Goal: Find specific page/section: Find specific page/section

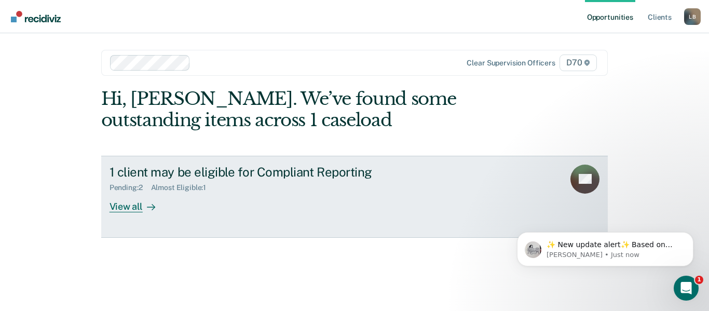
click at [132, 212] on div "View all" at bounding box center [138, 202] width 58 height 20
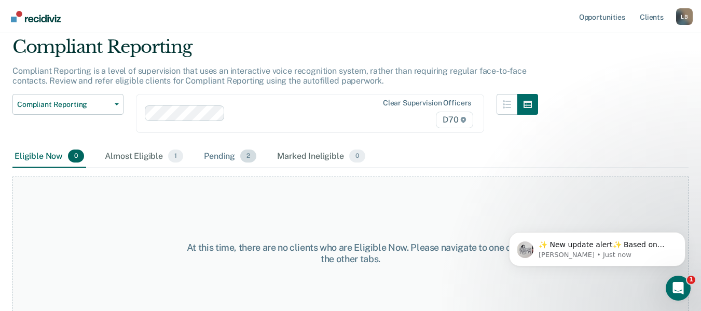
scroll to position [54, 0]
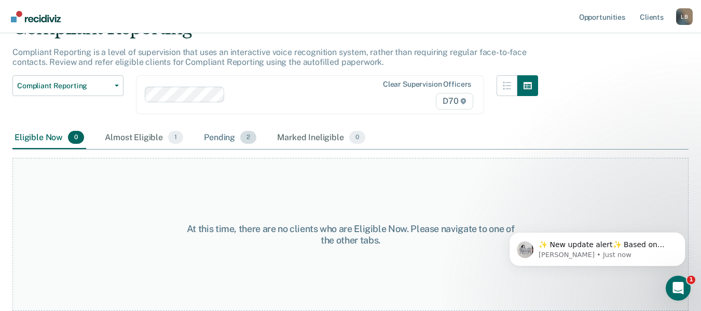
click at [220, 136] on div "Pending 2" at bounding box center [230, 138] width 57 height 23
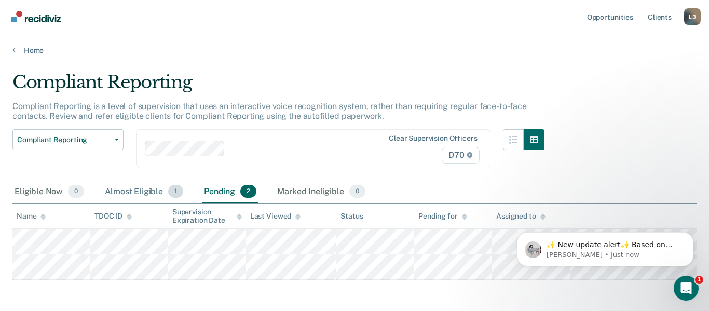
click at [132, 185] on div "Almost Eligible 1" at bounding box center [144, 192] width 82 height 23
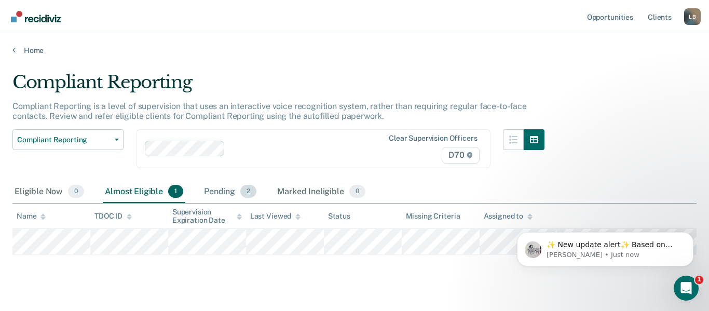
click at [222, 192] on div "Pending 2" at bounding box center [230, 192] width 57 height 23
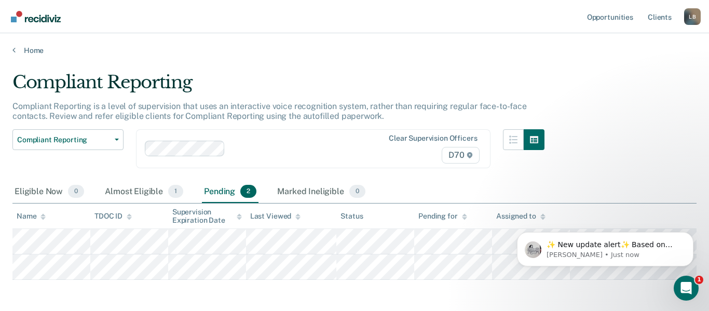
click at [222, 192] on div "Pending 2" at bounding box center [230, 192] width 57 height 23
click at [295, 192] on div "Marked Ineligible 0" at bounding box center [321, 192] width 92 height 23
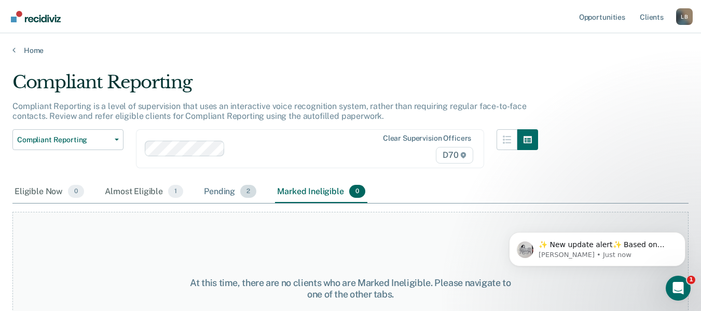
click at [211, 190] on div "Pending 2" at bounding box center [230, 192] width 57 height 23
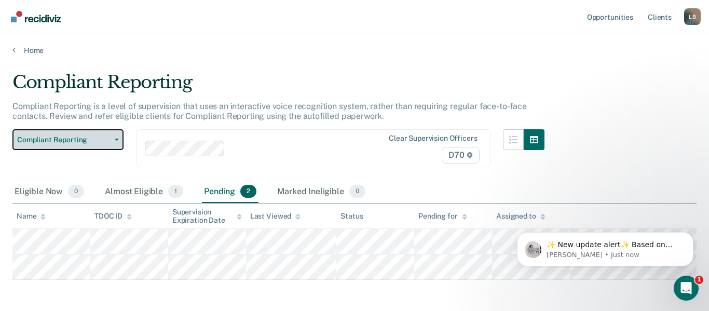
click at [121, 138] on button "Compliant Reporting" at bounding box center [67, 139] width 111 height 21
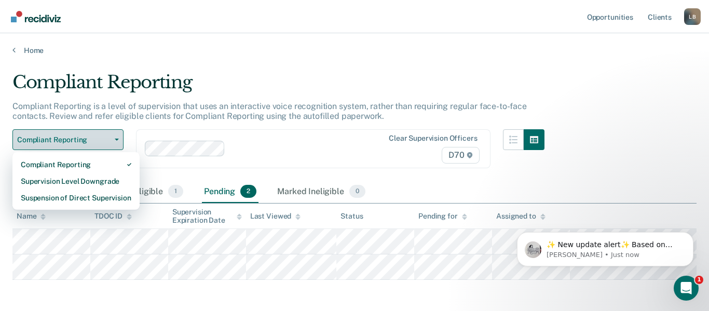
click at [121, 138] on button "Compliant Reporting" at bounding box center [67, 139] width 111 height 21
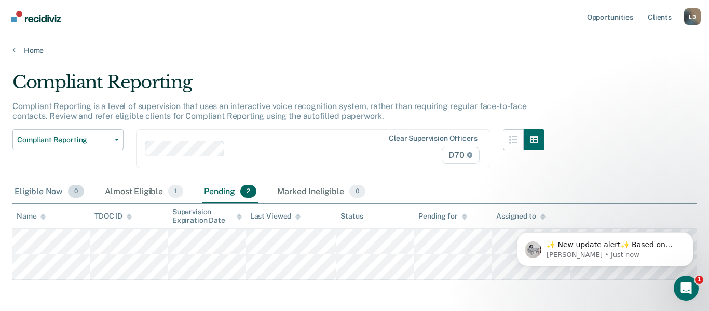
click at [47, 189] on div "Eligible Now 0" at bounding box center [49, 192] width 74 height 23
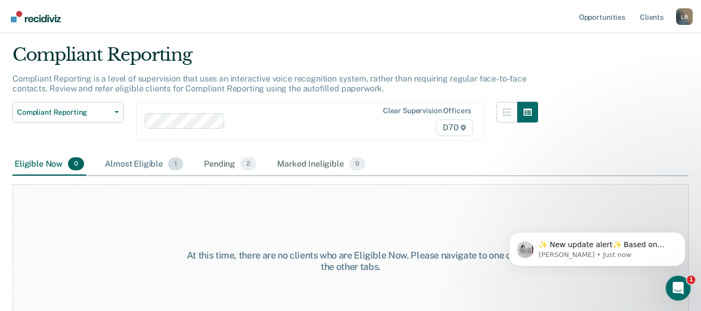
scroll to position [52, 0]
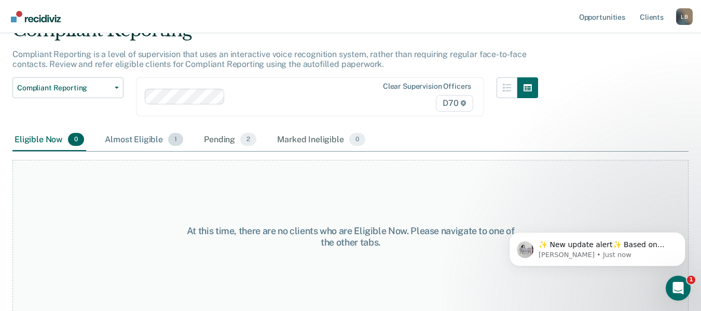
click at [153, 143] on div "Almost Eligible 1" at bounding box center [144, 140] width 82 height 23
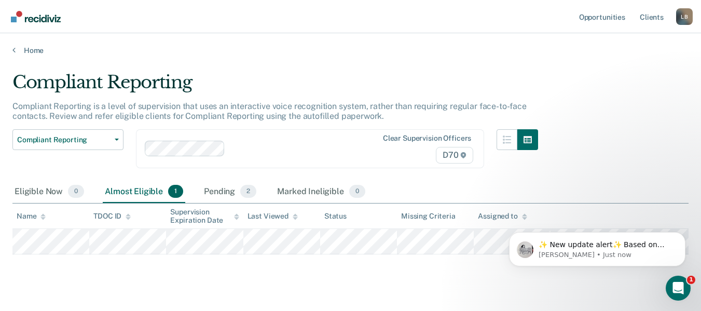
scroll to position [0, 0]
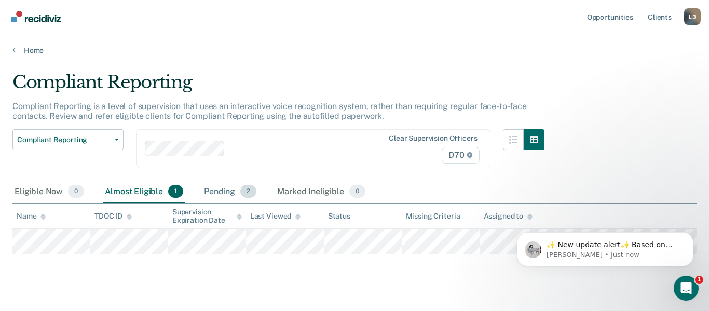
click at [219, 193] on div "Pending 2" at bounding box center [230, 192] width 57 height 23
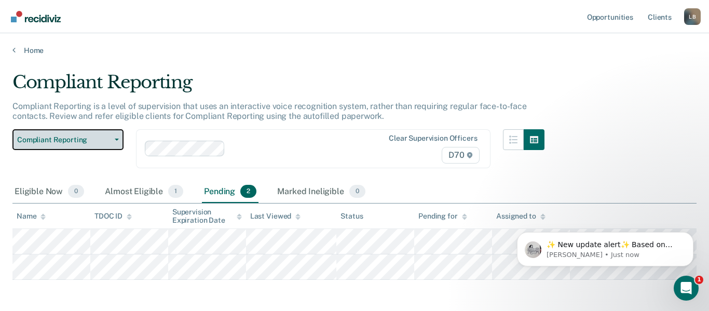
click at [120, 139] on button "Compliant Reporting" at bounding box center [67, 139] width 111 height 21
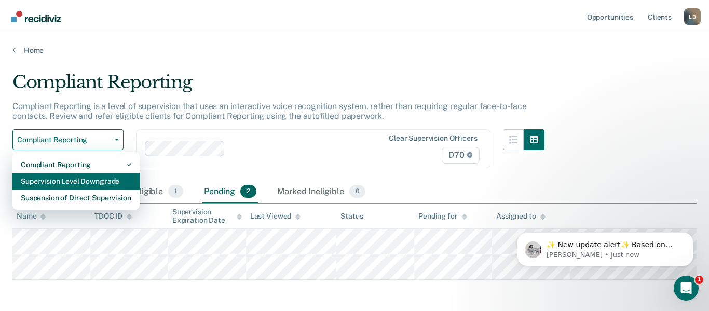
click at [102, 184] on div "Supervision Level Downgrade" at bounding box center [76, 181] width 111 height 17
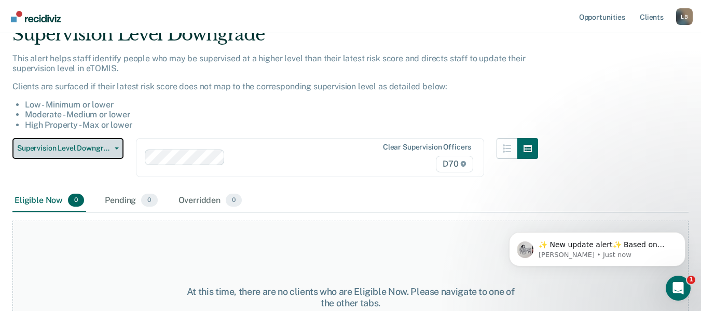
scroll to position [111, 0]
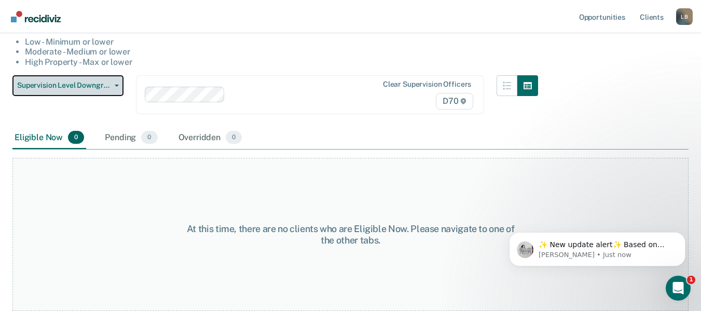
click at [117, 90] on button "Supervision Level Downgrade" at bounding box center [67, 85] width 111 height 21
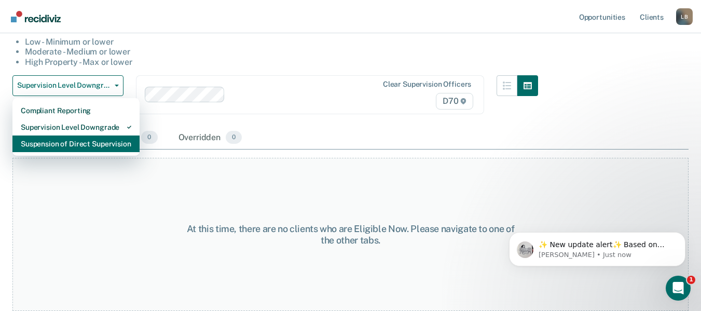
click at [102, 141] on div "Suspension of Direct Supervision" at bounding box center [76, 143] width 111 height 17
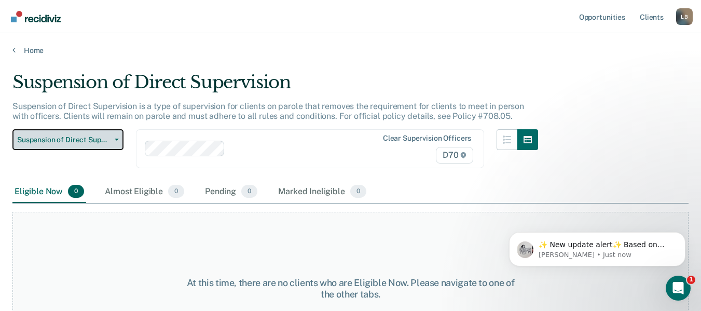
click at [108, 136] on span "Suspension of Direct Supervision" at bounding box center [63, 139] width 93 height 9
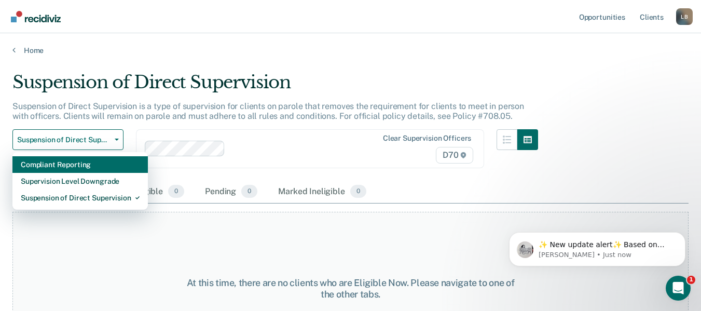
click at [76, 162] on div "Compliant Reporting" at bounding box center [80, 164] width 119 height 17
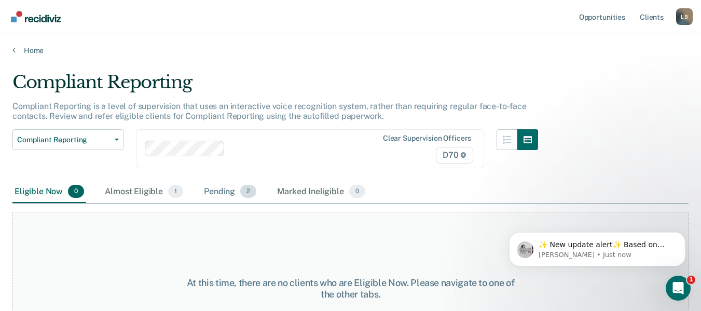
click at [222, 190] on div "Pending 2" at bounding box center [230, 192] width 57 height 23
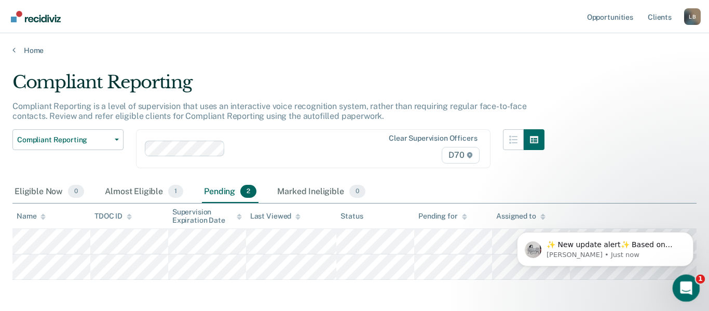
click at [691, 284] on icon "Open Intercom Messenger" at bounding box center [684, 286] width 17 height 17
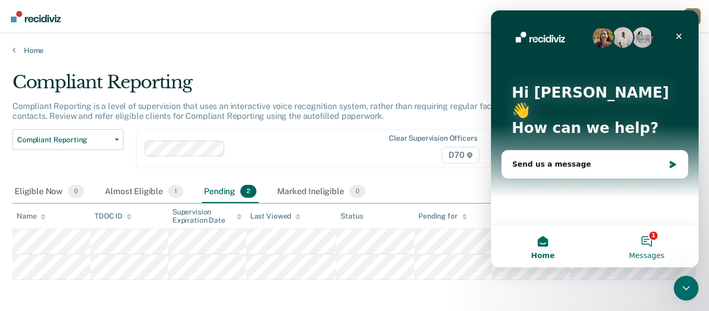
click at [645, 246] on button "1 Messages" at bounding box center [647, 247] width 104 height 42
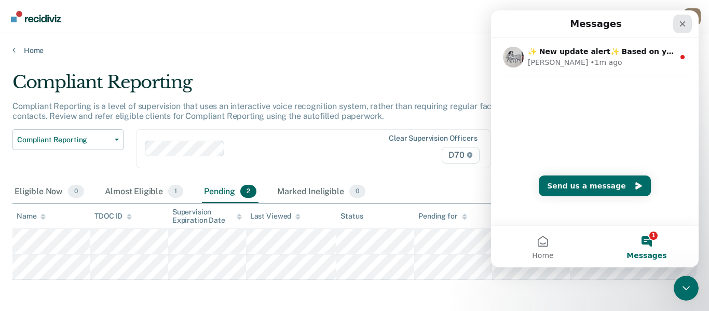
click at [683, 22] on icon "Close" at bounding box center [682, 24] width 8 height 8
